Goal: Check status: Check status

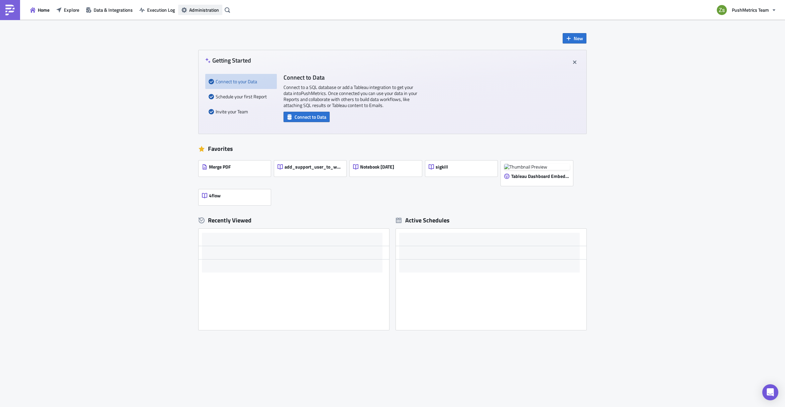
click at [193, 9] on span "Administration" at bounding box center [204, 9] width 30 height 7
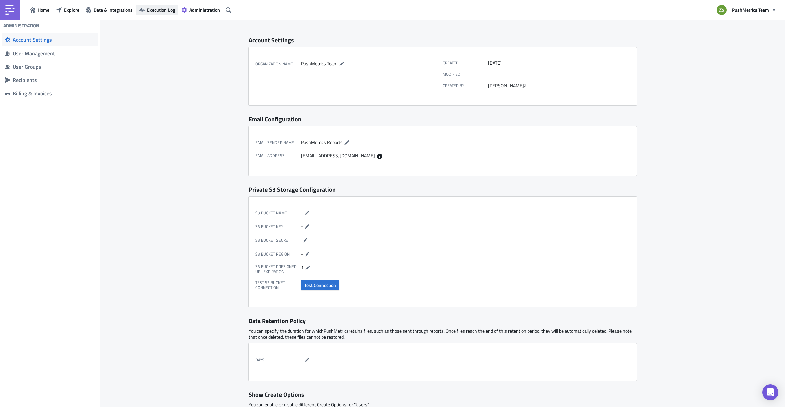
click at [149, 7] on span "Execution Log" at bounding box center [161, 9] width 28 height 7
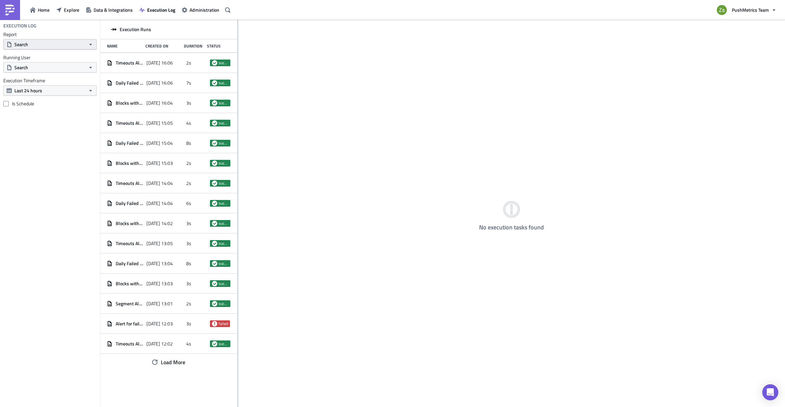
click at [64, 45] on button "Search" at bounding box center [49, 44] width 93 height 10
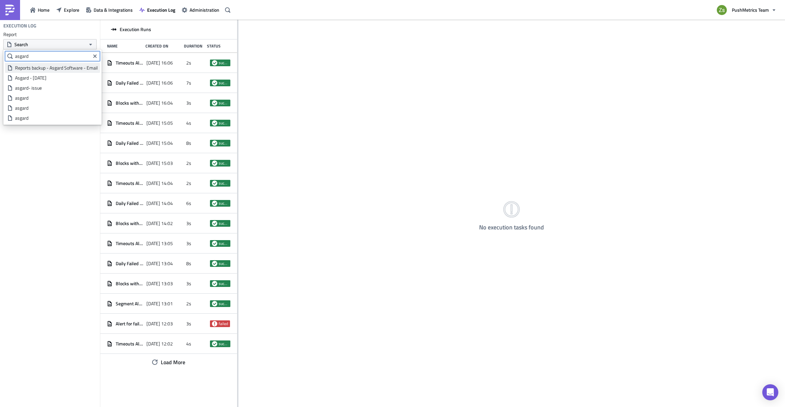
type input "asgard"
click at [65, 68] on div "Reports backup - Asgard Software - Email" at bounding box center [56, 68] width 83 height 7
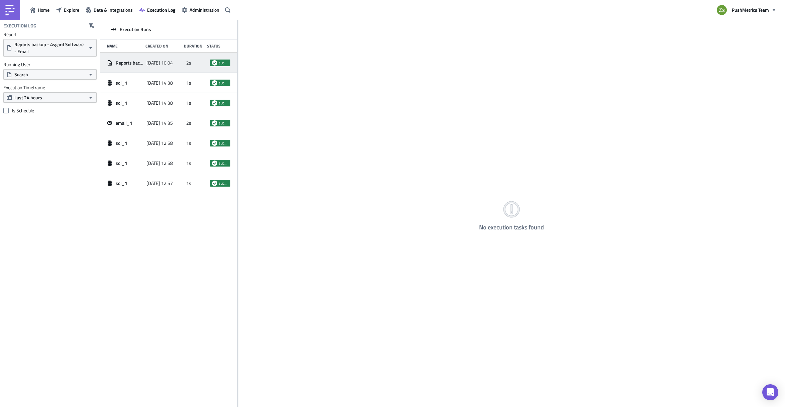
click at [146, 61] on div "Reports backup - Asgard Software - Email [DATE] 10:04 2s success" at bounding box center [168, 63] width 137 height 20
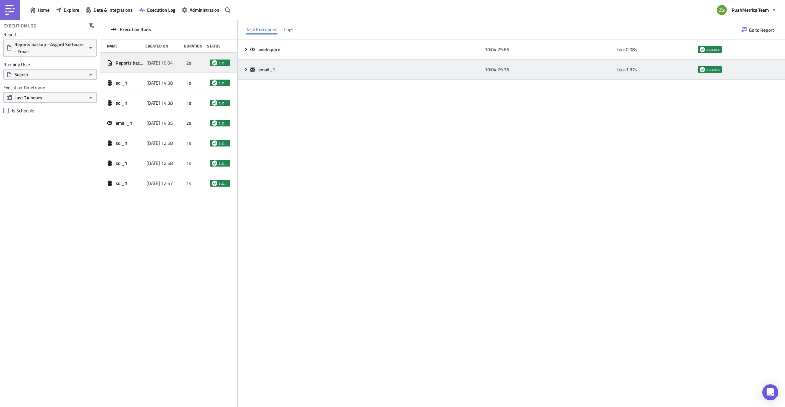
click at [270, 69] on span "email_1" at bounding box center [267, 70] width 18 height 6
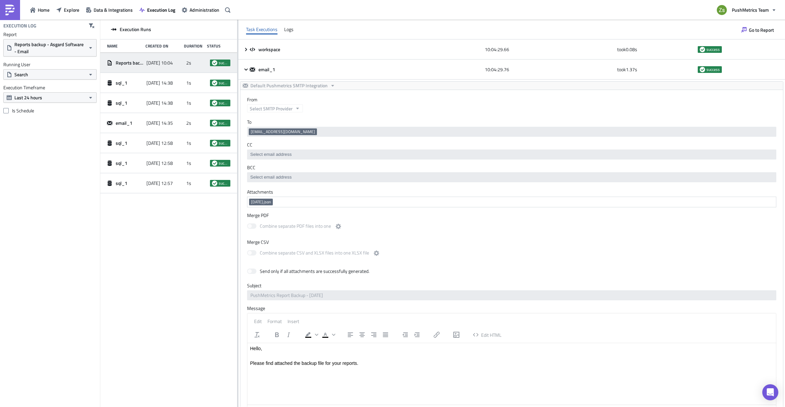
click at [271, 204] on span "[DATE].json" at bounding box center [261, 201] width 20 height 5
click at [519, 14] on div "Home Explore Data & Integrations Execution Log Administration PushMetrics Team" at bounding box center [392, 10] width 785 height 20
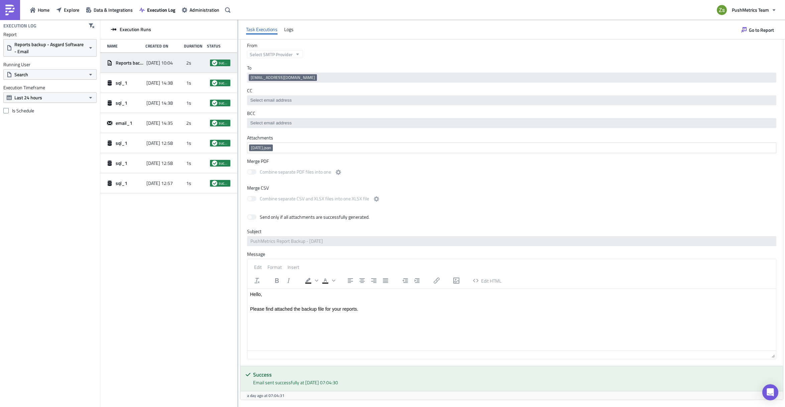
click at [19, 8] on link at bounding box center [10, 10] width 20 height 20
